Goal: Information Seeking & Learning: Learn about a topic

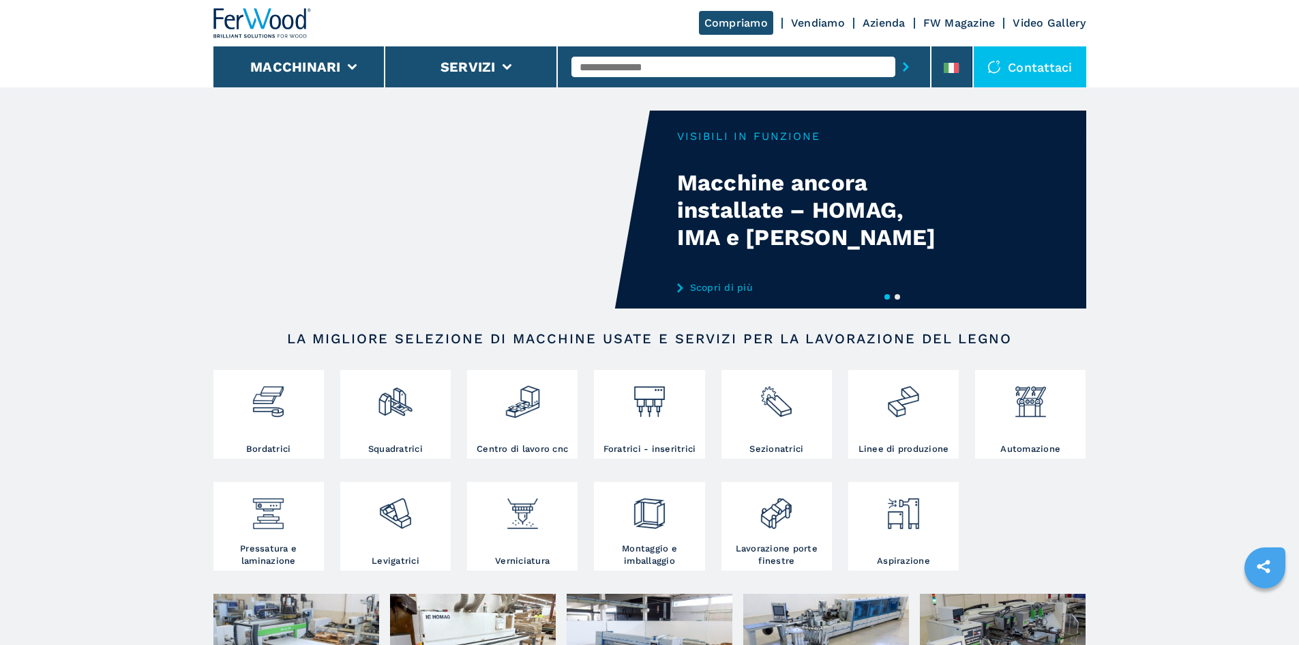
click at [810, 24] on link "Vendiamo" at bounding box center [818, 22] width 54 height 13
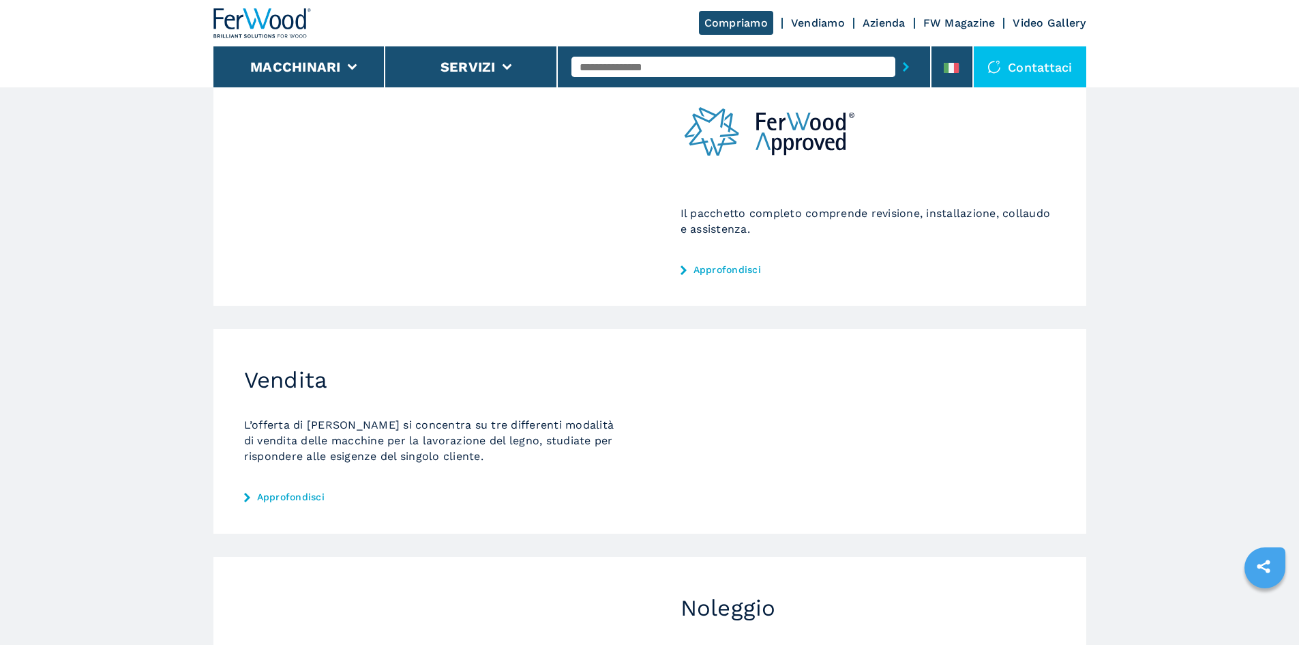
scroll to position [341, 0]
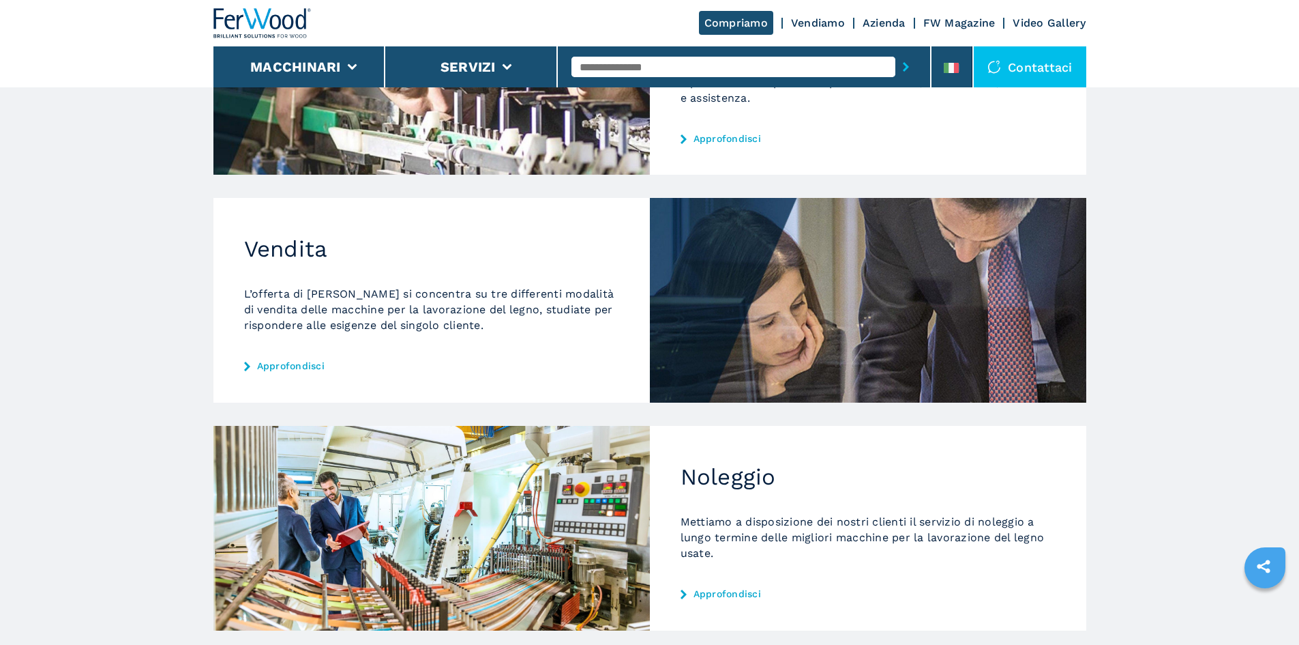
click at [291, 369] on link "Approfondisci" at bounding box center [431, 365] width 375 height 11
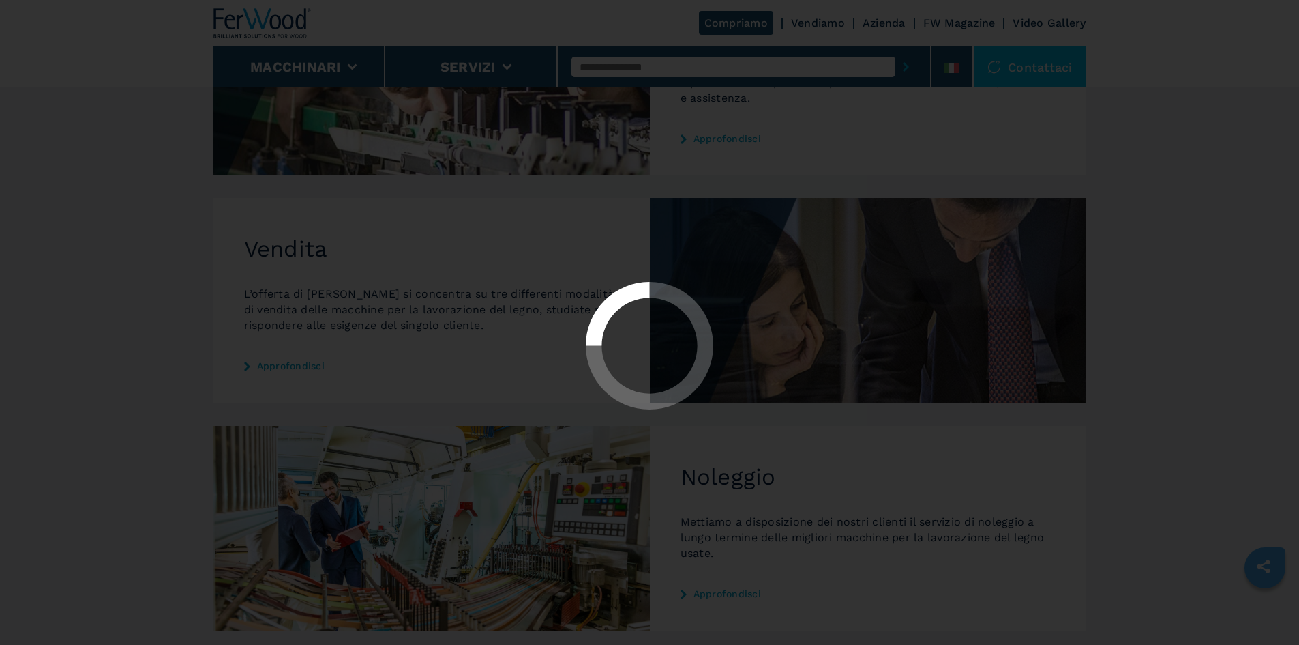
scroll to position [0, 0]
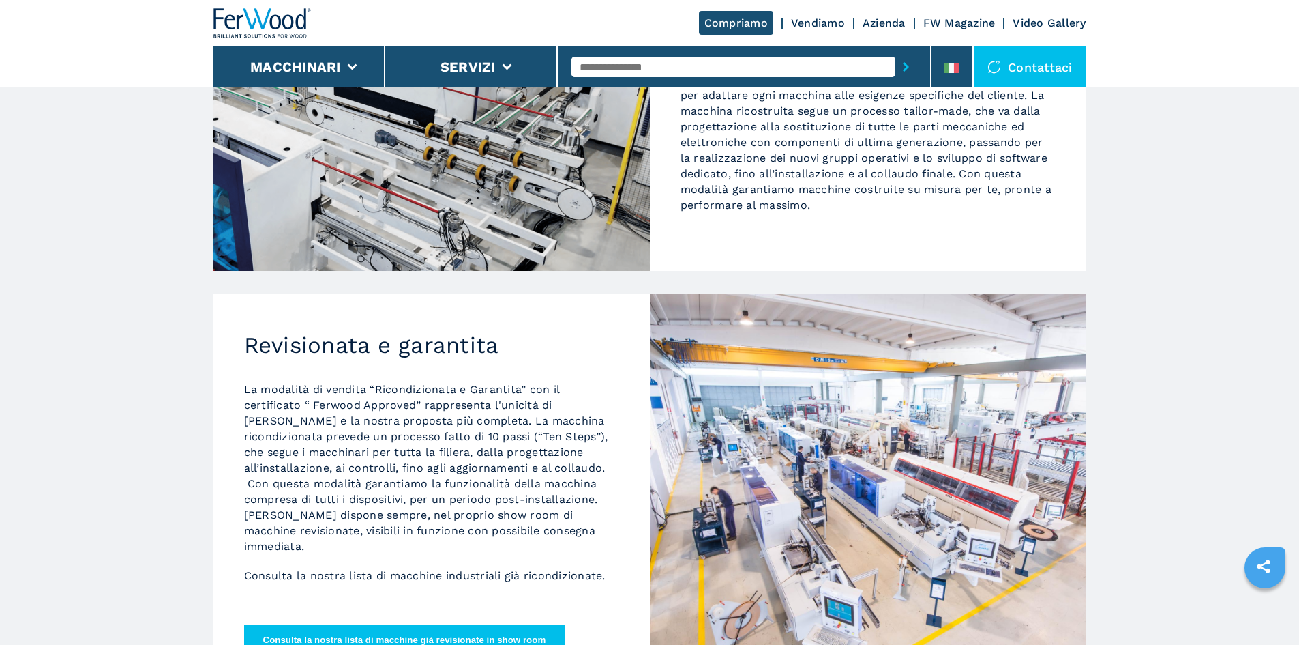
scroll to position [409, 0]
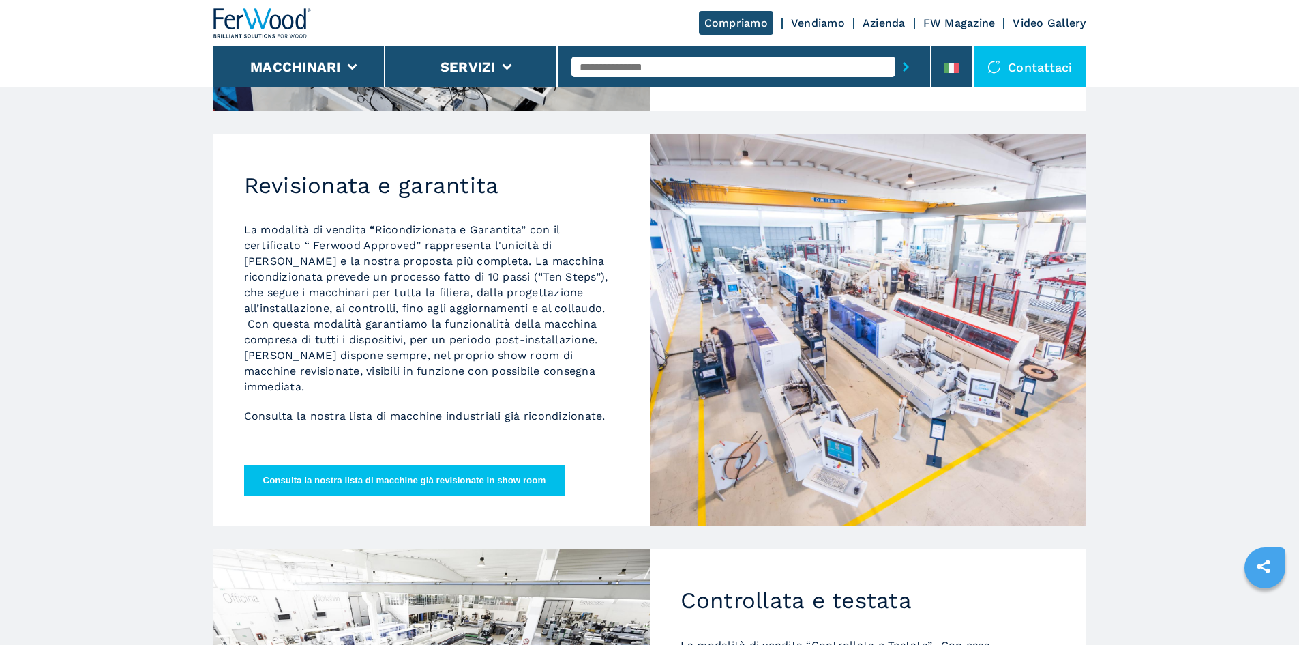
click at [485, 479] on button "Consulta la nostra lista di macchine già revisionate in show room" at bounding box center [404, 480] width 321 height 31
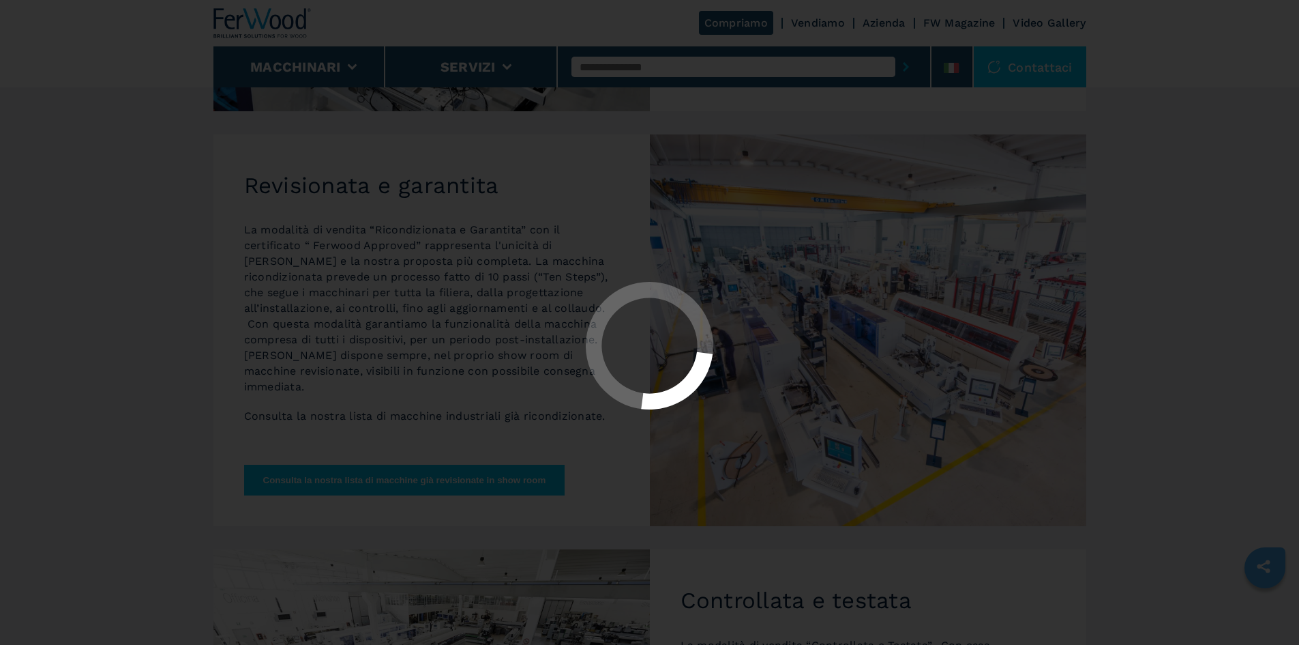
scroll to position [0, 0]
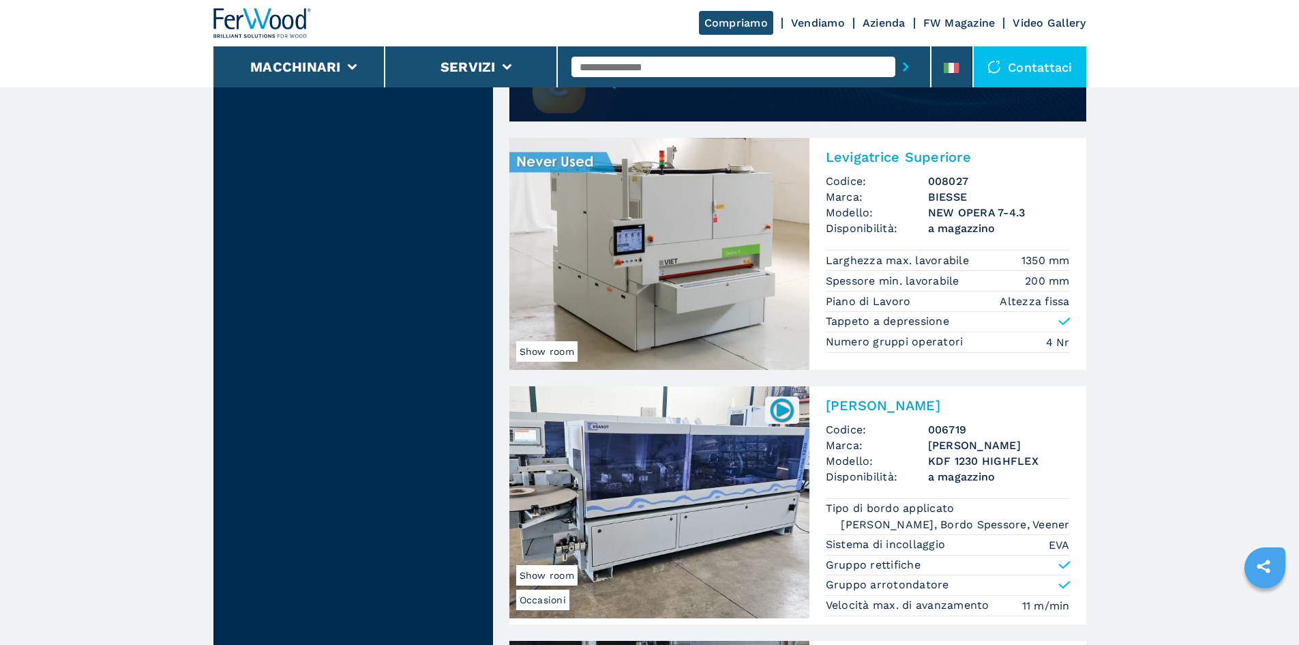
scroll to position [1364, 0]
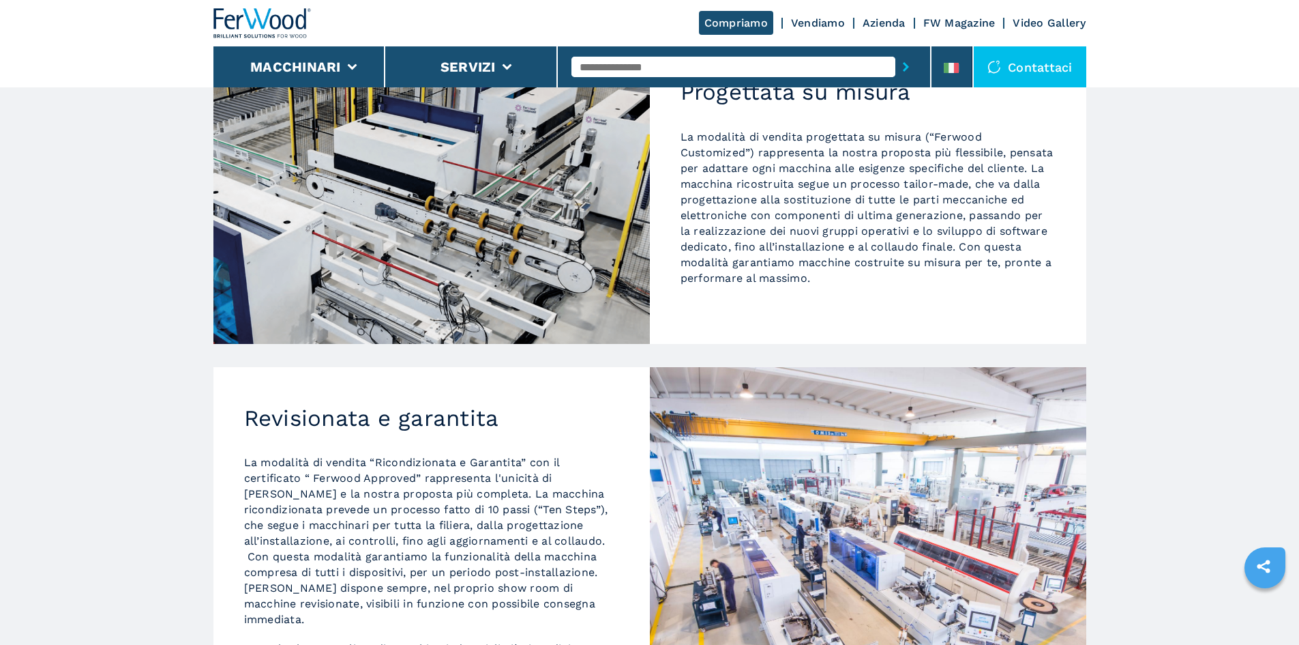
scroll to position [313, 0]
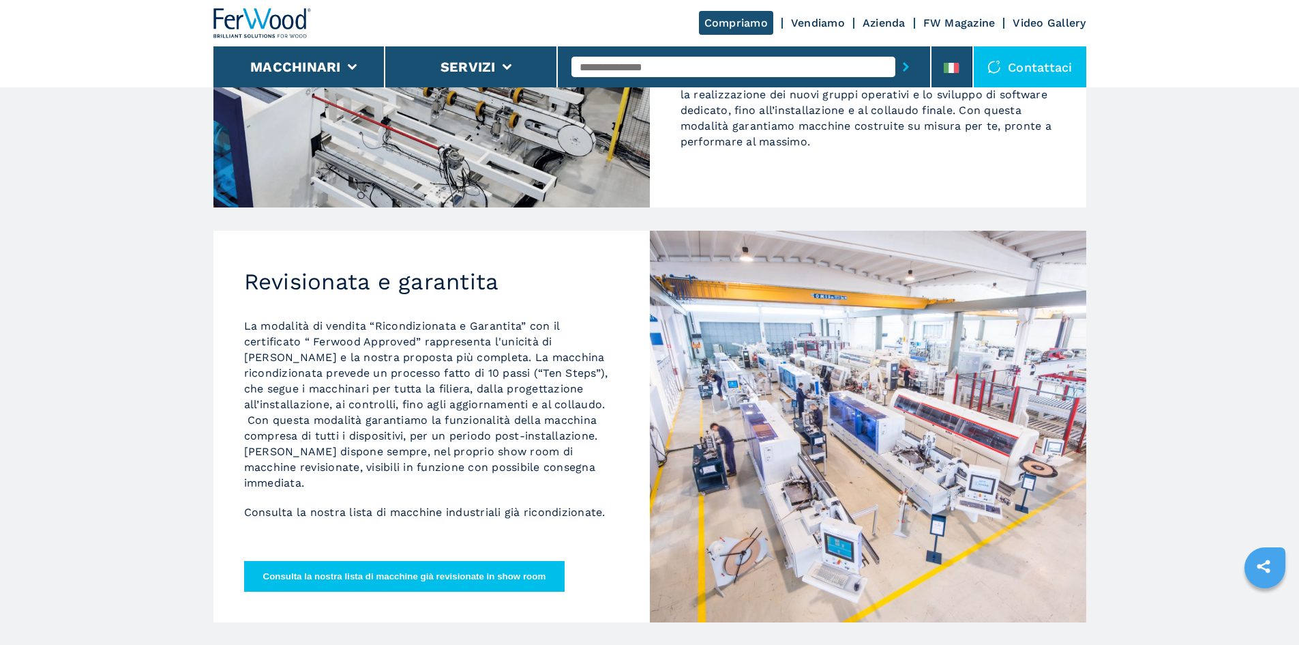
drag, startPoint x: 113, startPoint y: 143, endPoint x: 105, endPoint y: 139, distance: 8.2
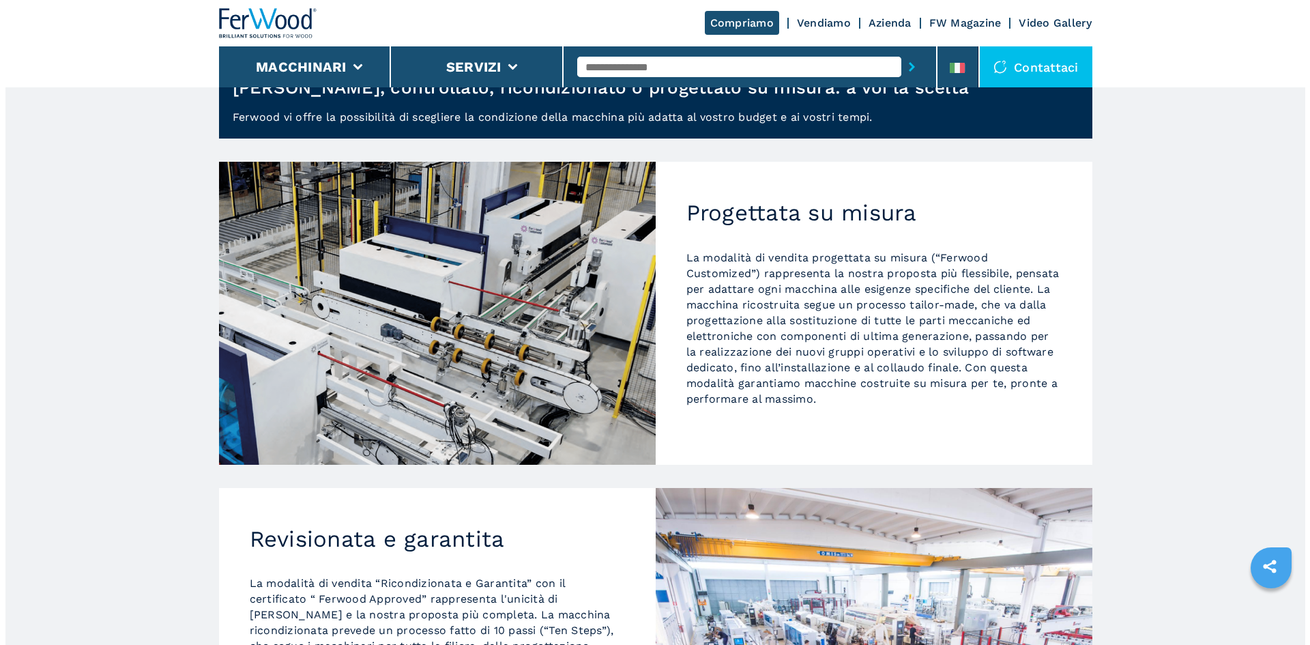
scroll to position [0, 0]
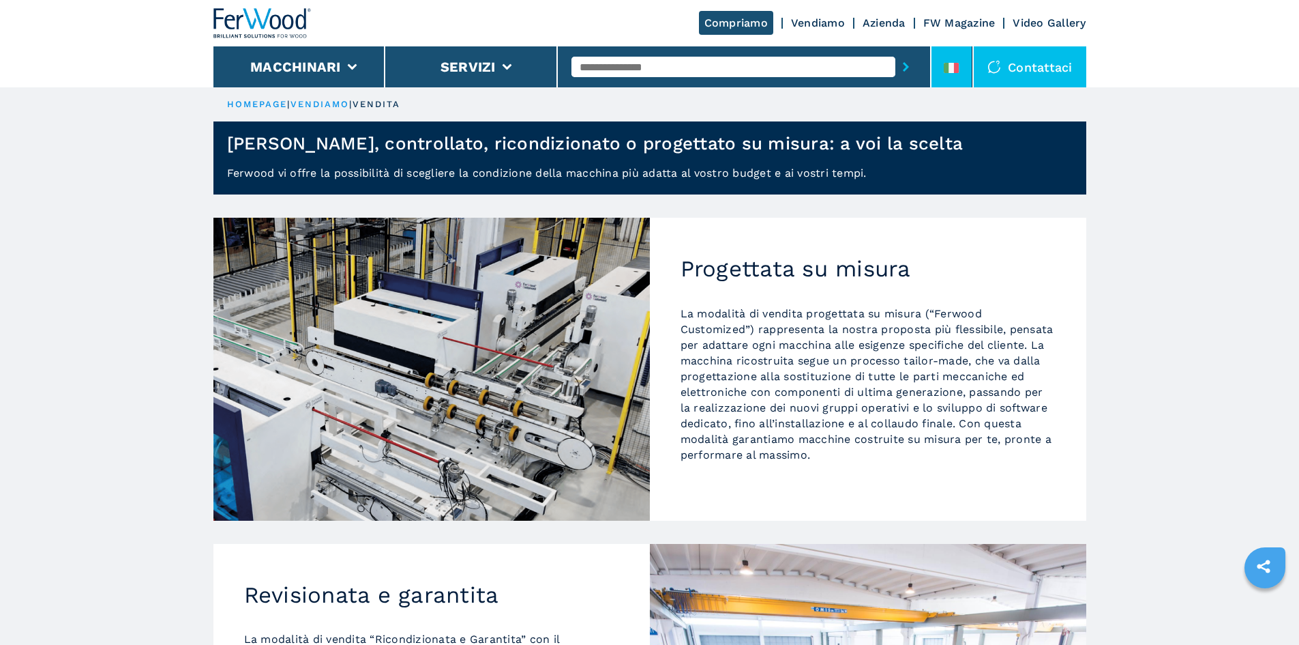
click at [935, 68] on li at bounding box center [952, 66] width 41 height 41
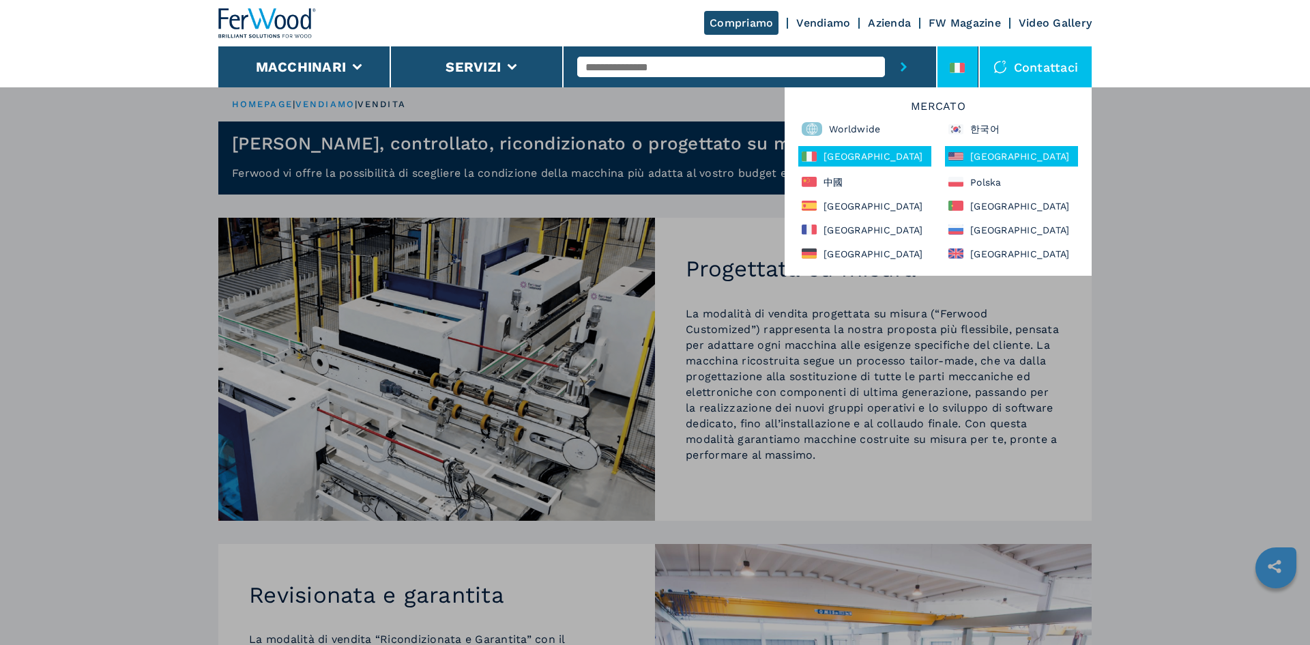
click at [979, 149] on div "North America" at bounding box center [1011, 156] width 133 height 20
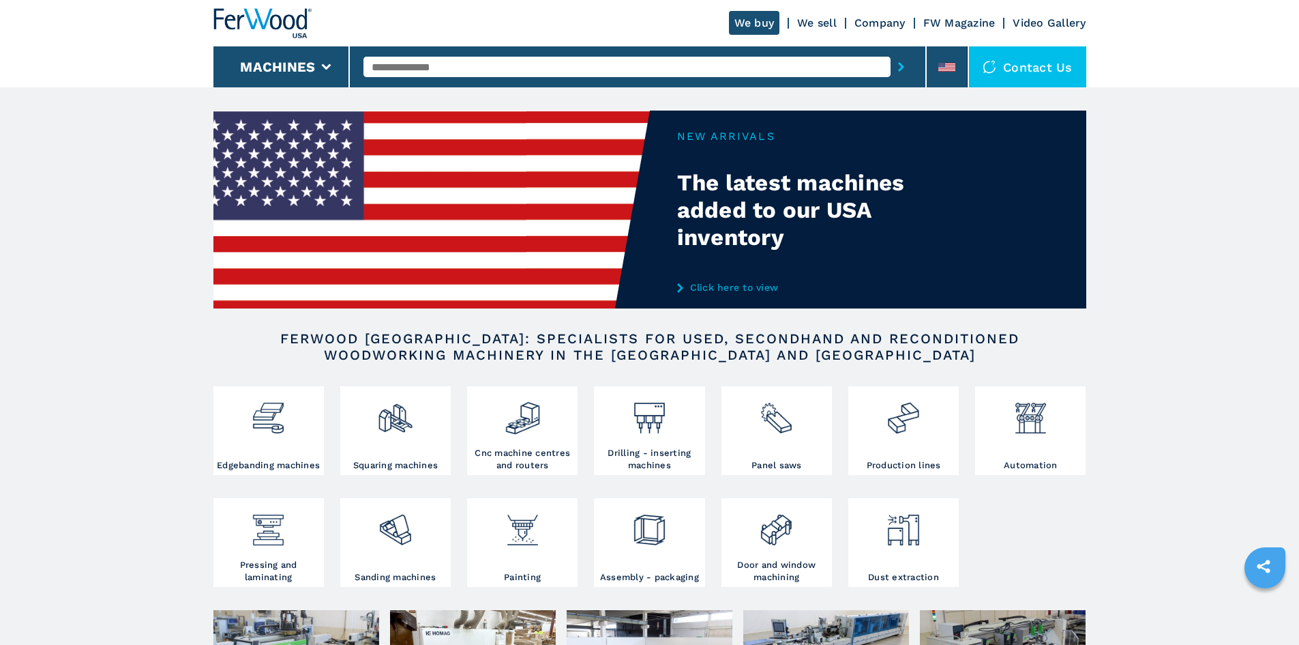
click at [806, 23] on link "We sell" at bounding box center [817, 22] width 40 height 13
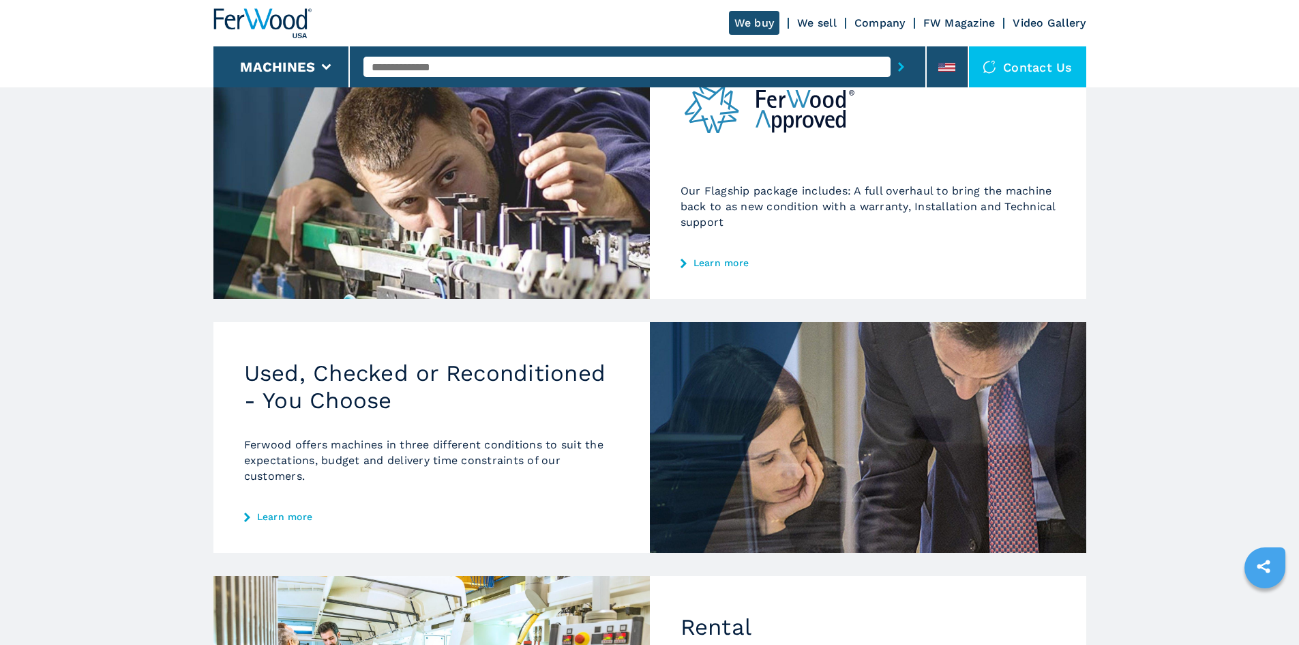
scroll to position [273, 0]
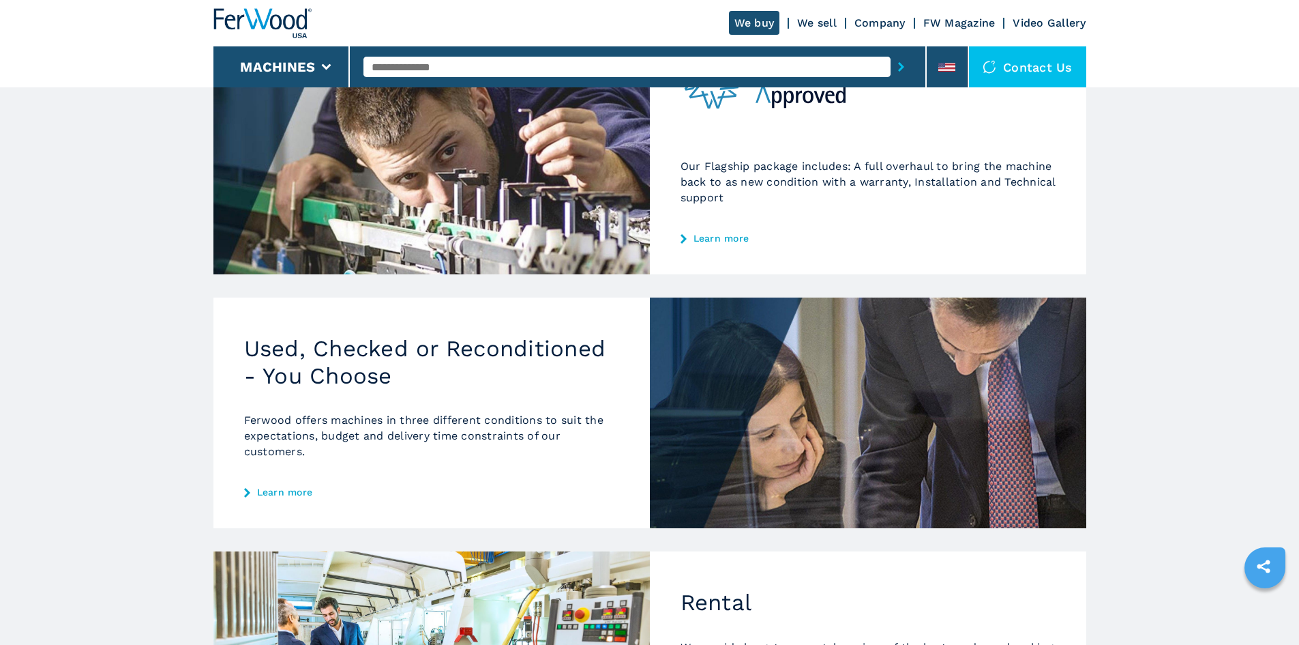
click at [301, 488] on link "Learn more" at bounding box center [431, 491] width 375 height 11
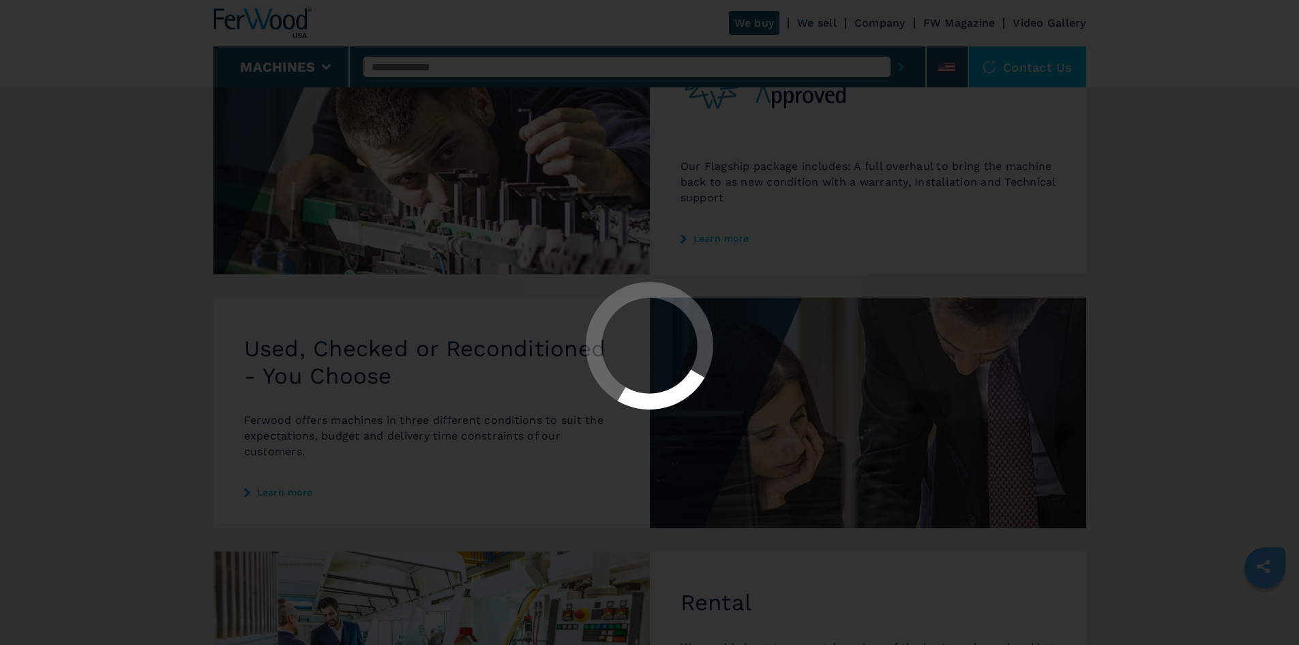
scroll to position [0, 0]
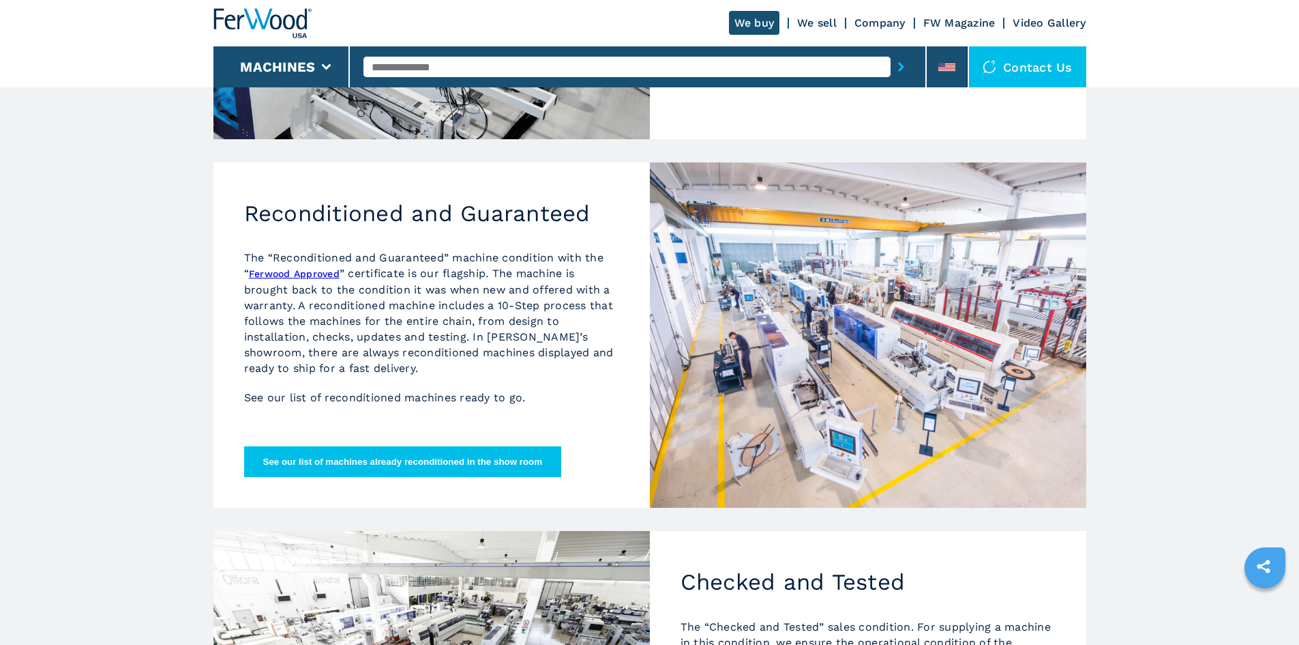
scroll to position [409, 0]
click at [291, 266] on p "The “Reconditioned and Guaranteed” machine condition with the “ Ferwood Approve…" at bounding box center [431, 312] width 375 height 126
click at [294, 271] on link "Ferwood Approved" at bounding box center [294, 272] width 91 height 11
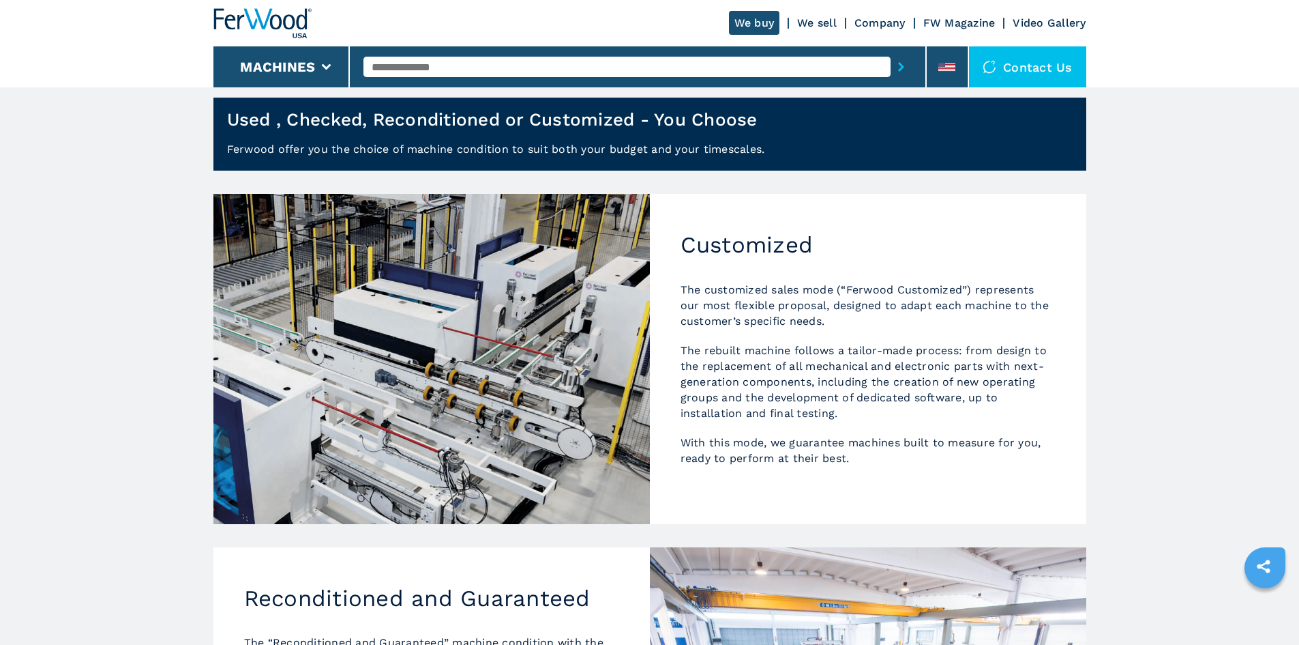
scroll to position [0, 0]
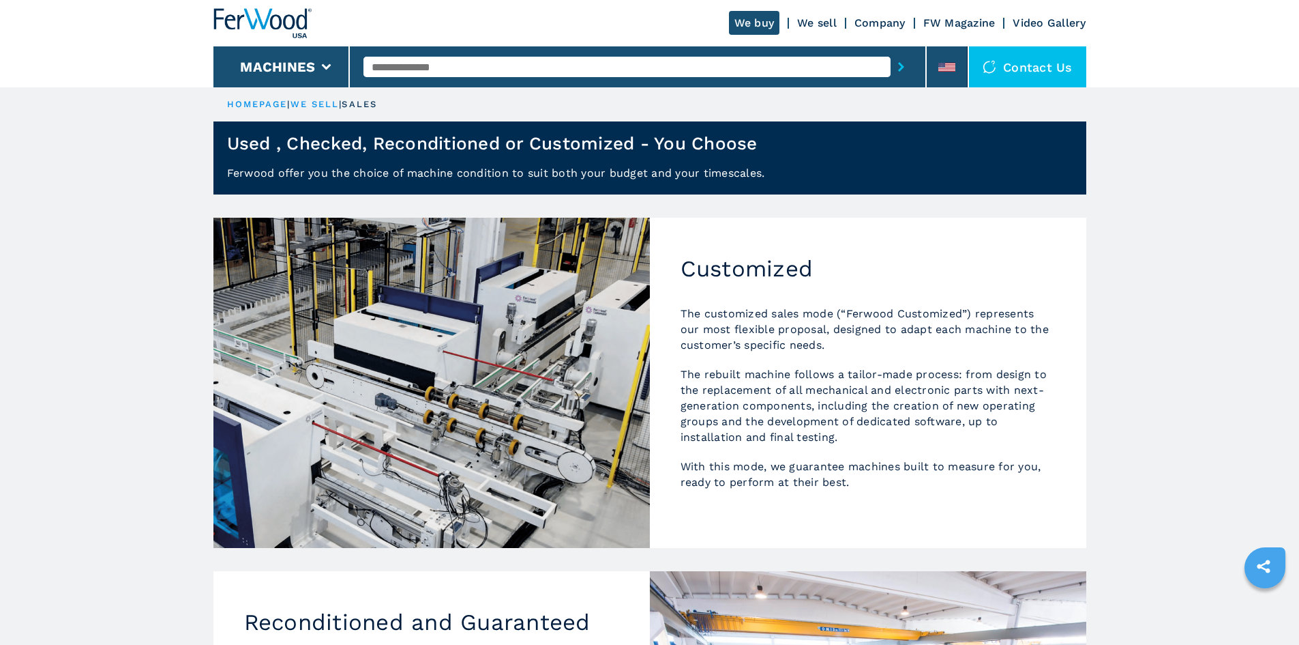
click at [329, 100] on link "we sell" at bounding box center [315, 104] width 49 height 10
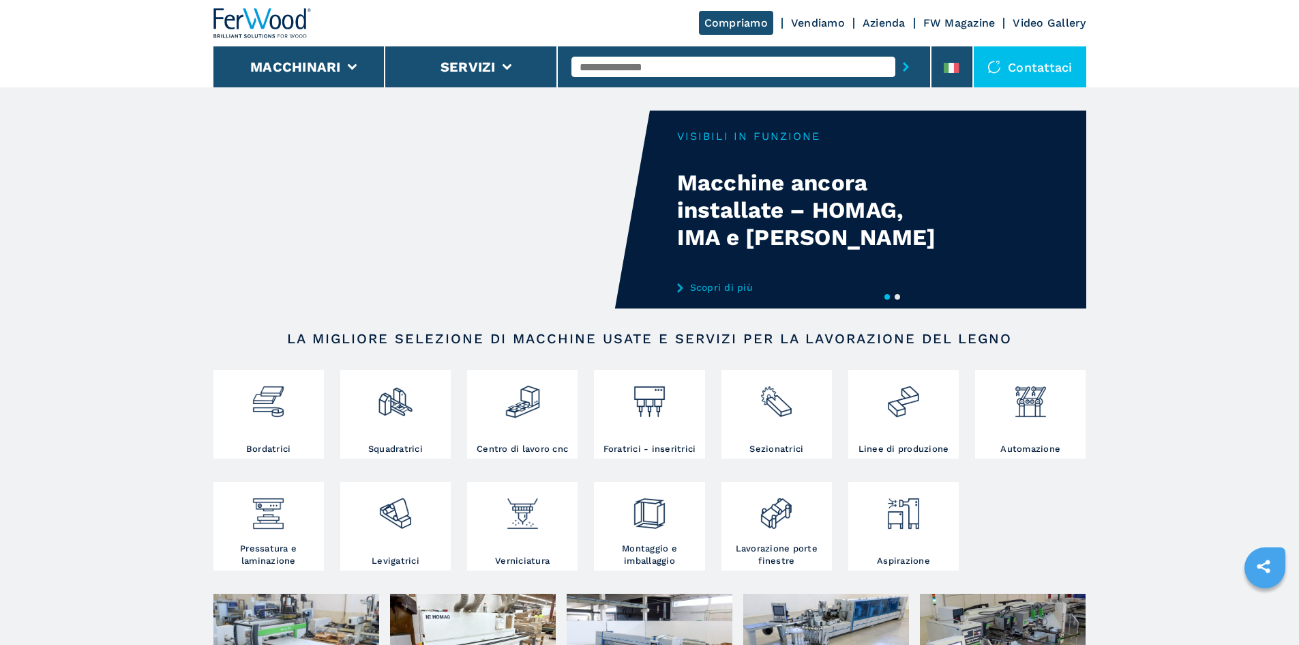
click at [837, 18] on link "Vendiamo" at bounding box center [818, 22] width 54 height 13
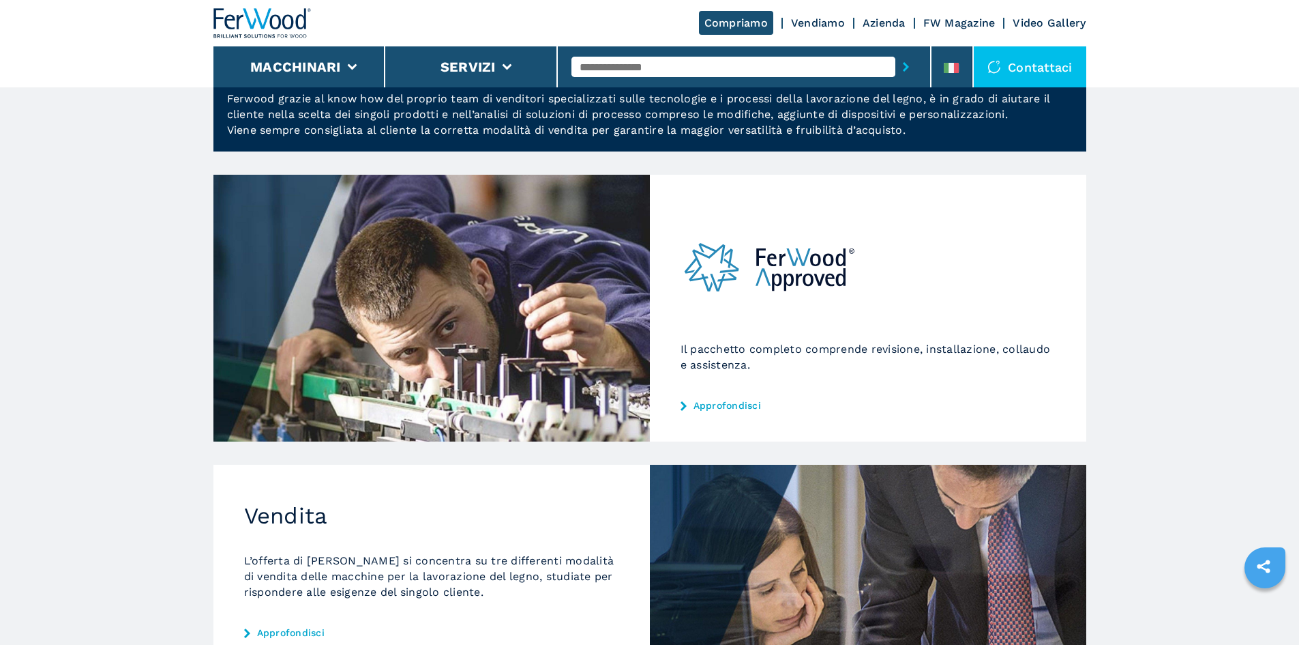
scroll to position [273, 0]
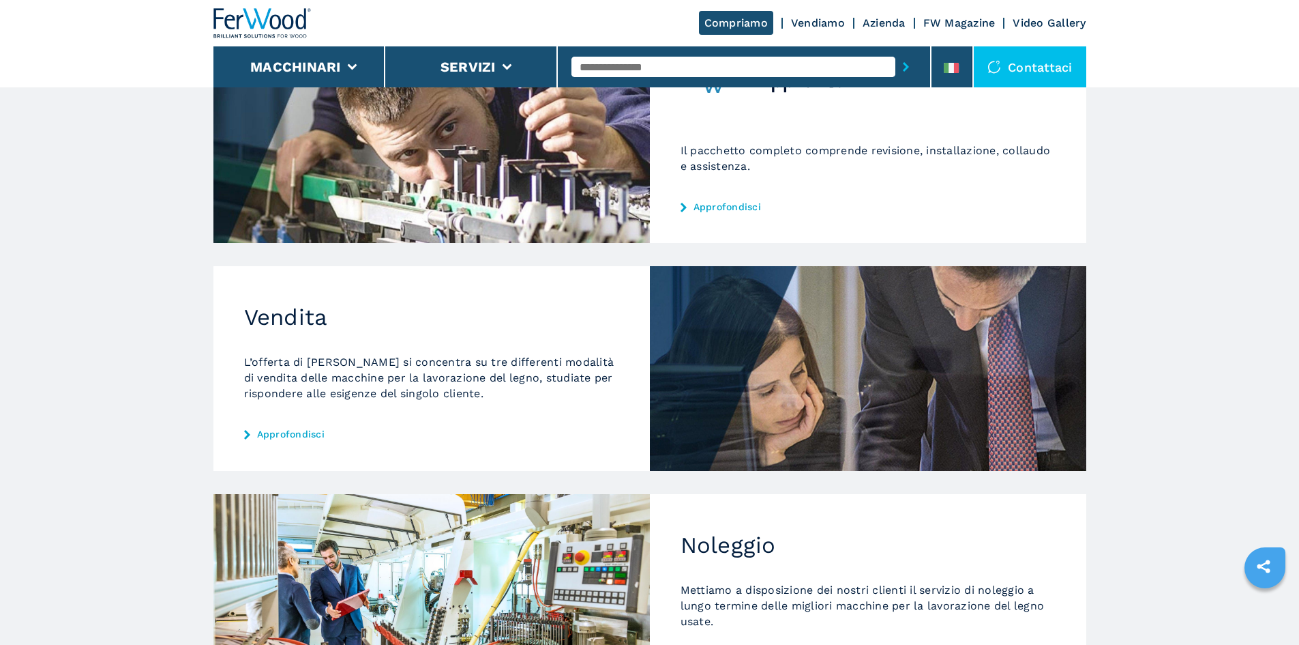
click at [313, 430] on link "Approfondisci" at bounding box center [431, 433] width 375 height 11
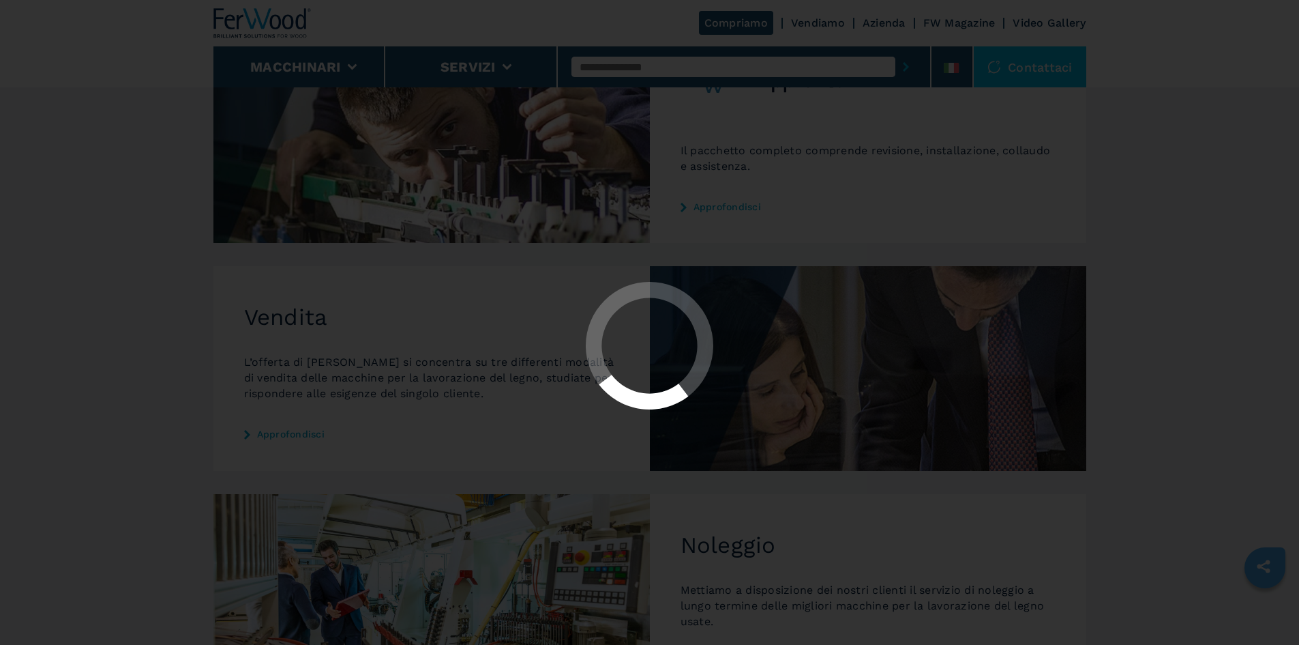
scroll to position [0, 0]
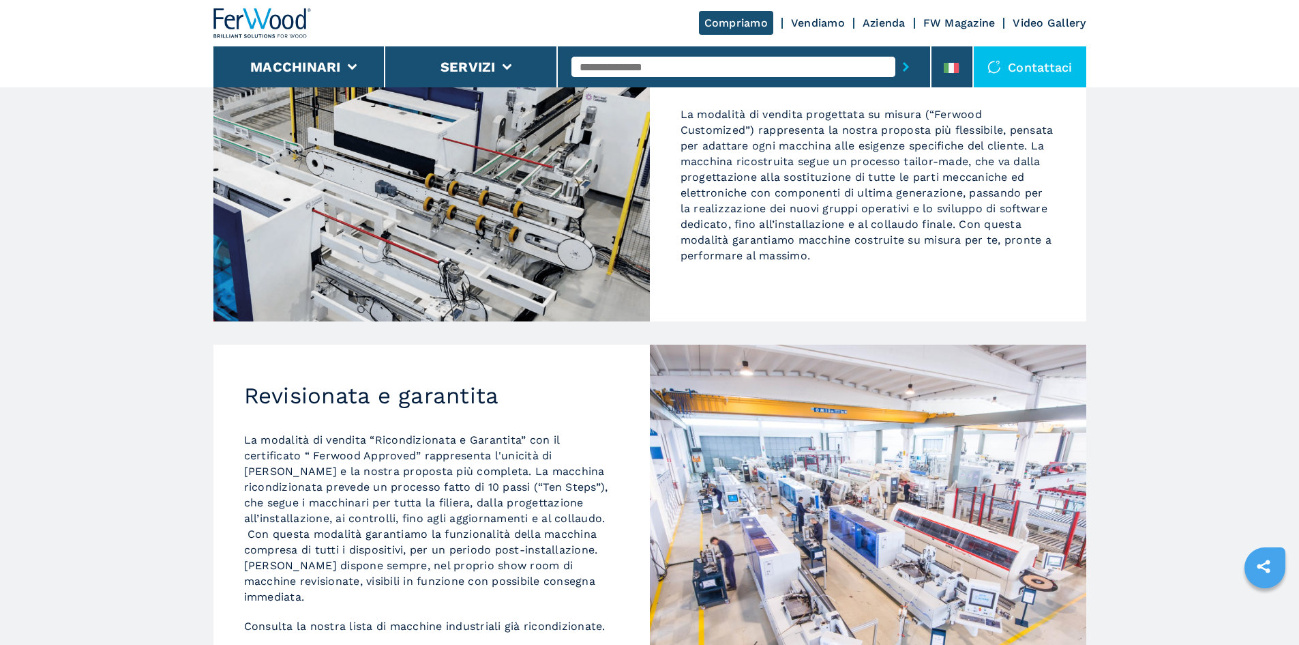
scroll to position [341, 0]
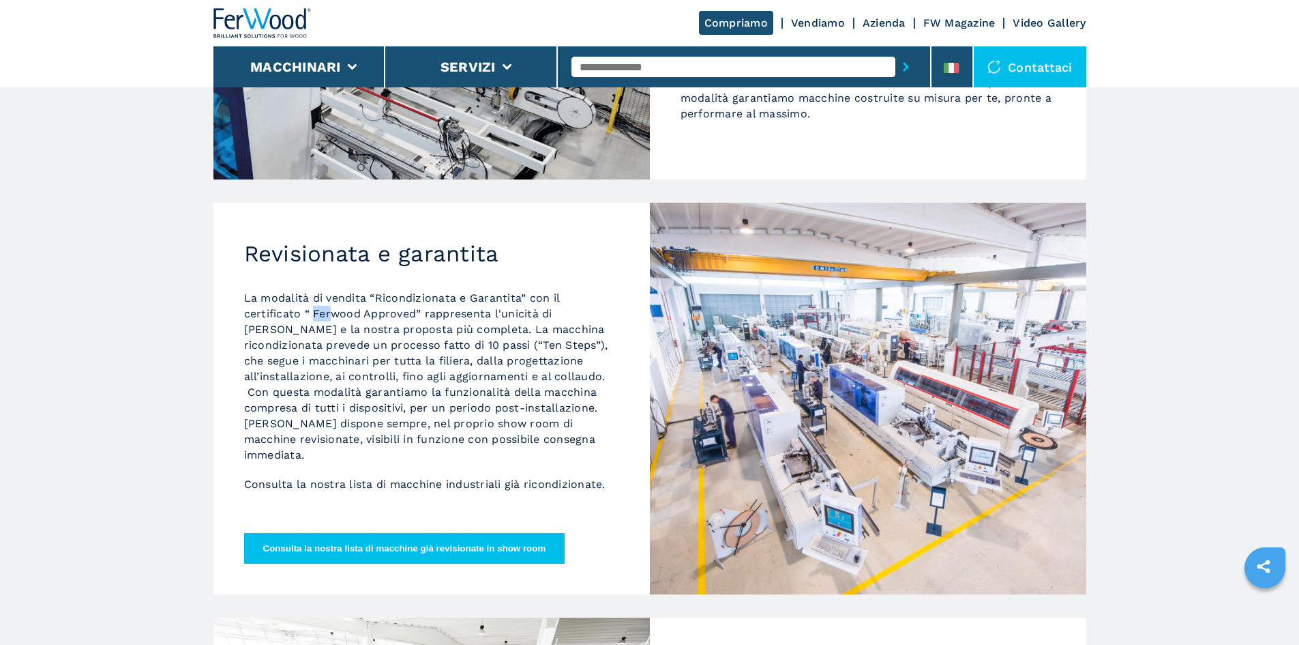
drag, startPoint x: 312, startPoint y: 319, endPoint x: 334, endPoint y: 310, distance: 23.3
click at [334, 310] on p "La modalità di vendita “Ricondizionata e Garantita” con il certificato “ Ferwoo…" at bounding box center [431, 376] width 375 height 173
drag, startPoint x: 398, startPoint y: 301, endPoint x: 443, endPoint y: 301, distance: 44.3
click at [436, 299] on p "La modalità di vendita “Ricondizionata e Garantita” con il certificato “ Ferwoo…" at bounding box center [431, 376] width 375 height 173
click at [443, 301] on p "La modalità di vendita “Ricondizionata e Garantita” con il certificato “ Ferwoo…" at bounding box center [431, 376] width 375 height 173
